Goal: Information Seeking & Learning: Check status

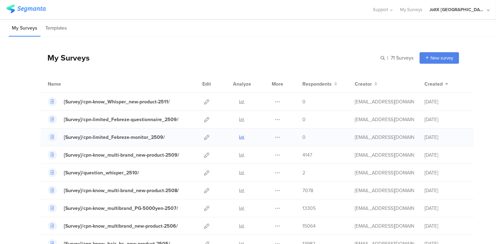
click at [240, 138] on icon at bounding box center [242, 137] width 5 height 5
